Goal: Find specific page/section: Find specific page/section

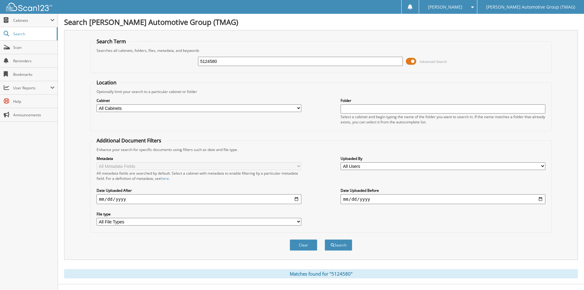
drag, startPoint x: 226, startPoint y: 61, endPoint x: 139, endPoint y: 57, distance: 86.5
click at [139, 57] on div "5124580 Advanced Search" at bounding box center [320, 61] width 455 height 17
type input "503318BV"
click at [325, 239] on button "Search" at bounding box center [339, 244] width 28 height 11
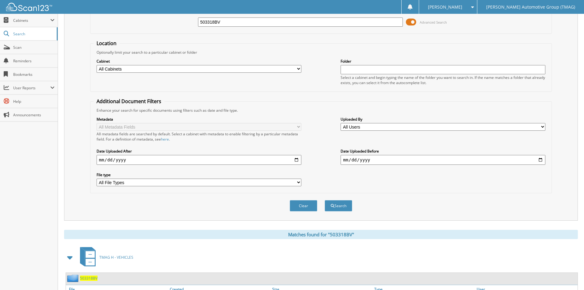
scroll to position [77, 0]
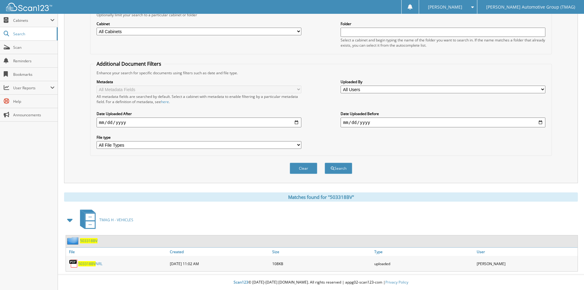
click at [91, 241] on span "503318BV" at bounding box center [88, 240] width 17 height 5
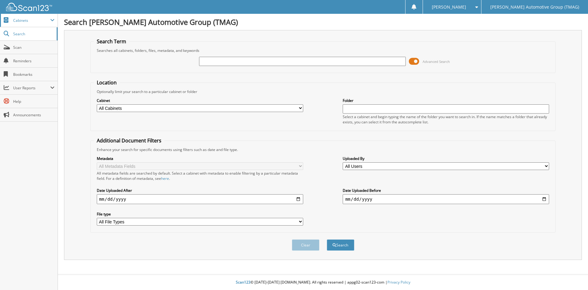
click at [33, 25] on span "Cabinets" at bounding box center [29, 20] width 58 height 13
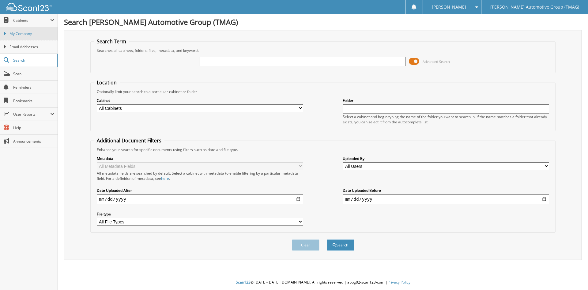
click at [35, 34] on span "My Company" at bounding box center [31, 34] width 45 height 6
